Goal: Find specific page/section: Find specific page/section

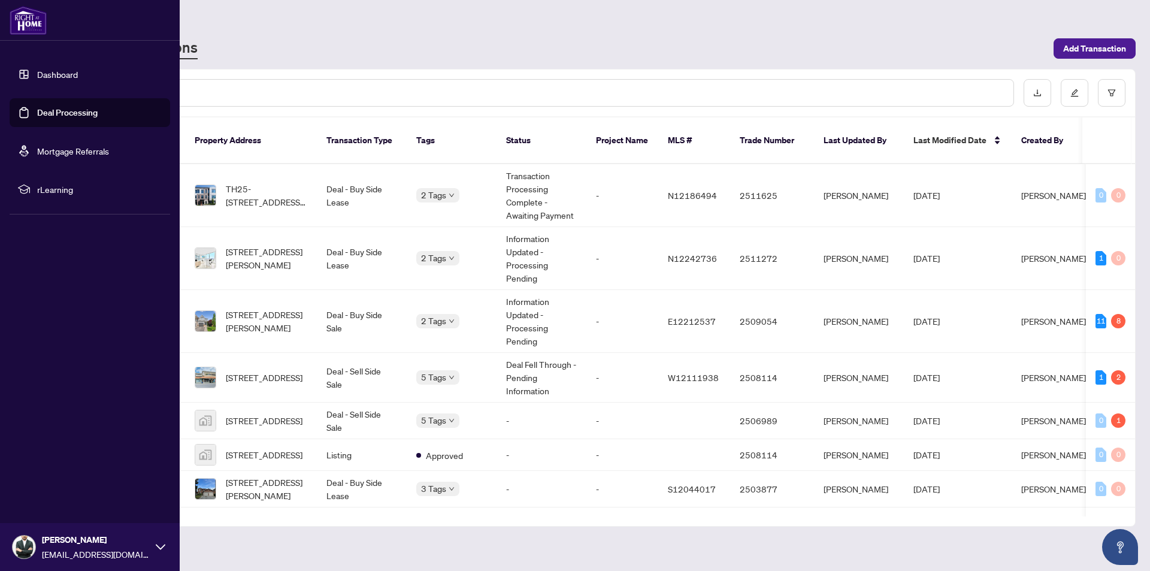
click at [50, 75] on link "Dashboard" at bounding box center [57, 74] width 41 height 11
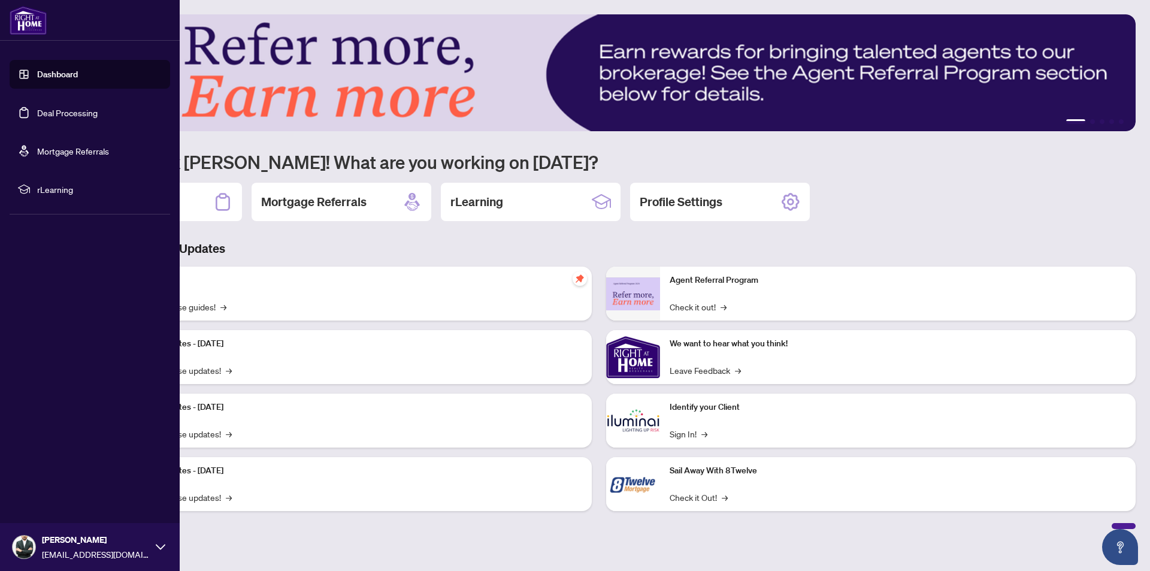
click at [67, 69] on link "Dashboard" at bounding box center [57, 74] width 41 height 11
click at [43, 113] on link "Deal Processing" at bounding box center [67, 112] width 60 height 11
